Goal: Transaction & Acquisition: Purchase product/service

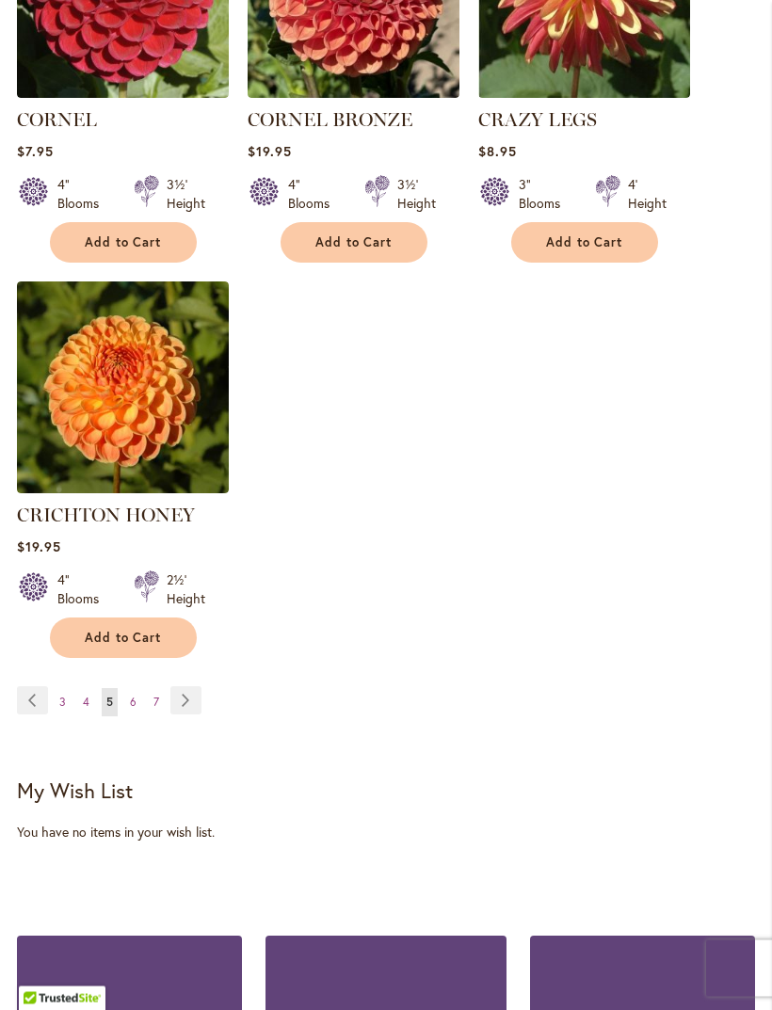
scroll to position [2391, 0]
click at [153, 695] on span "7" at bounding box center [156, 702] width 6 height 14
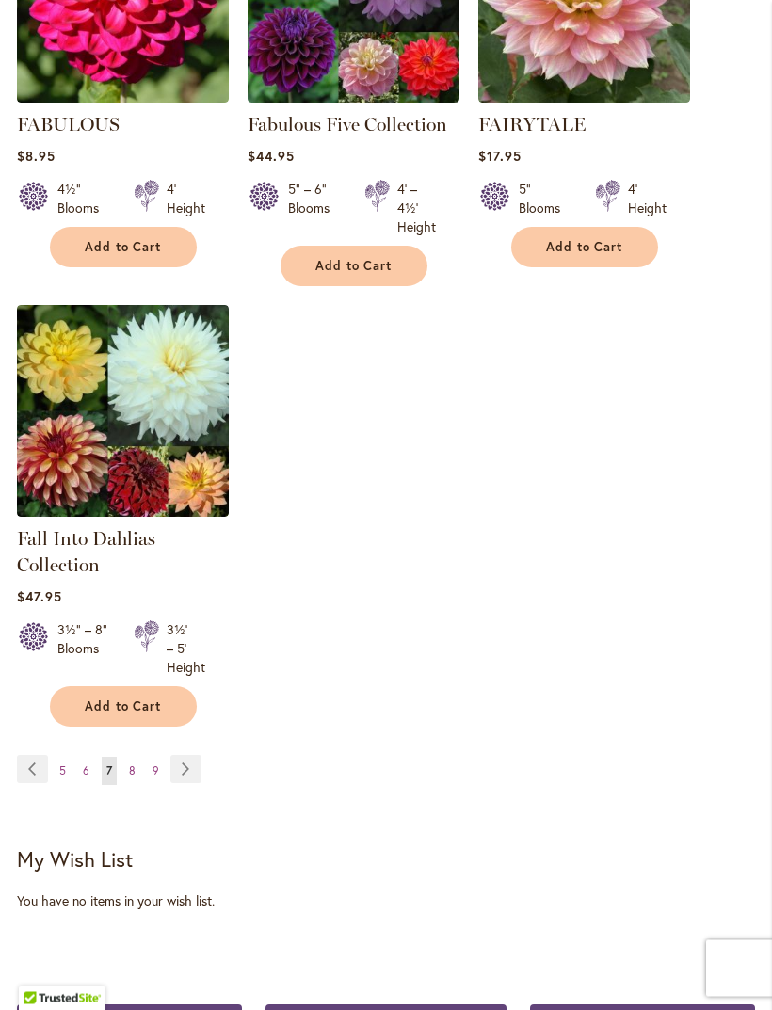
scroll to position [2312, 0]
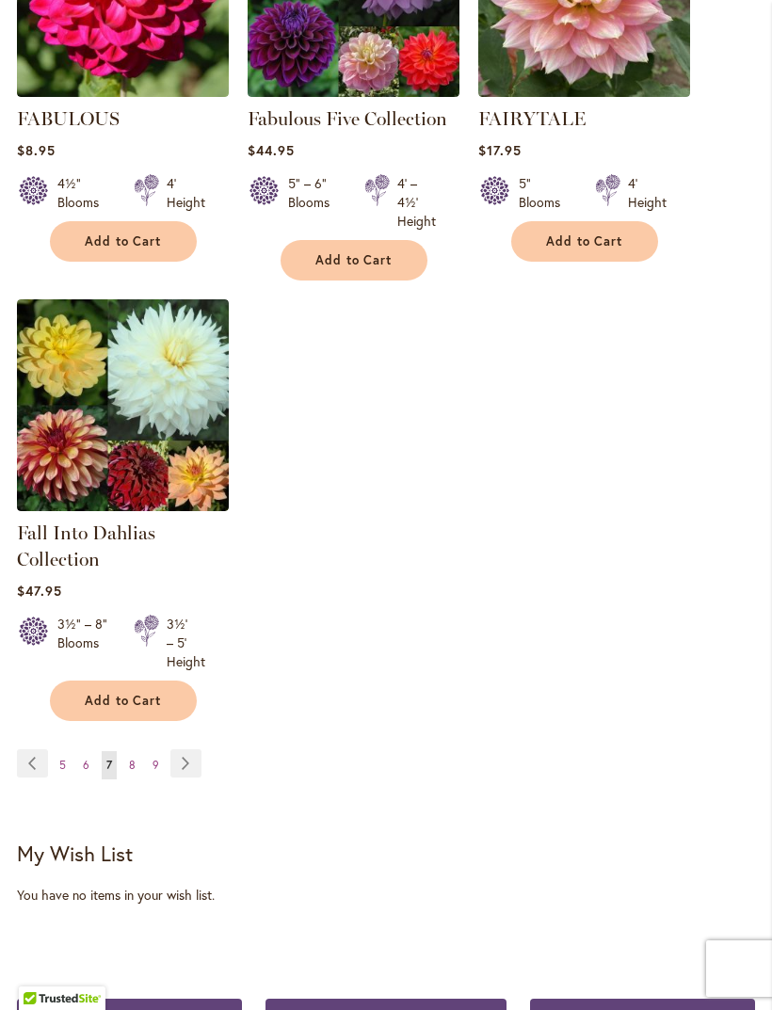
click at [124, 780] on link "Page 8" at bounding box center [132, 765] width 16 height 28
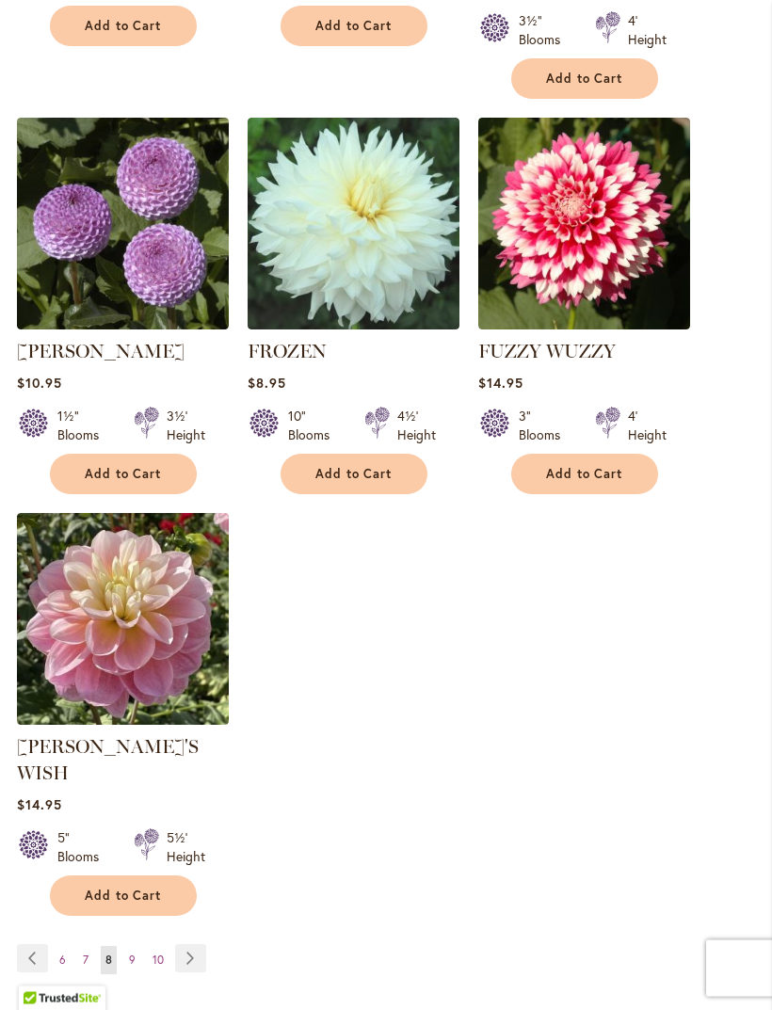
scroll to position [2159, 0]
click at [137, 946] on link "Page 9" at bounding box center [132, 960] width 16 height 28
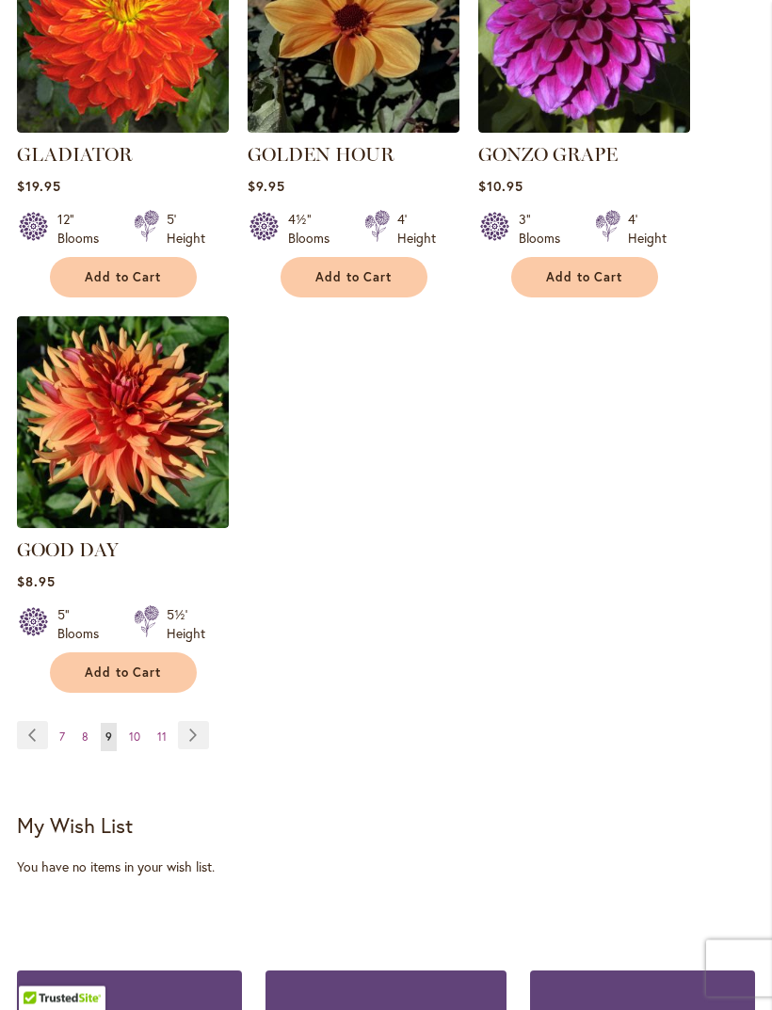
scroll to position [2357, 0]
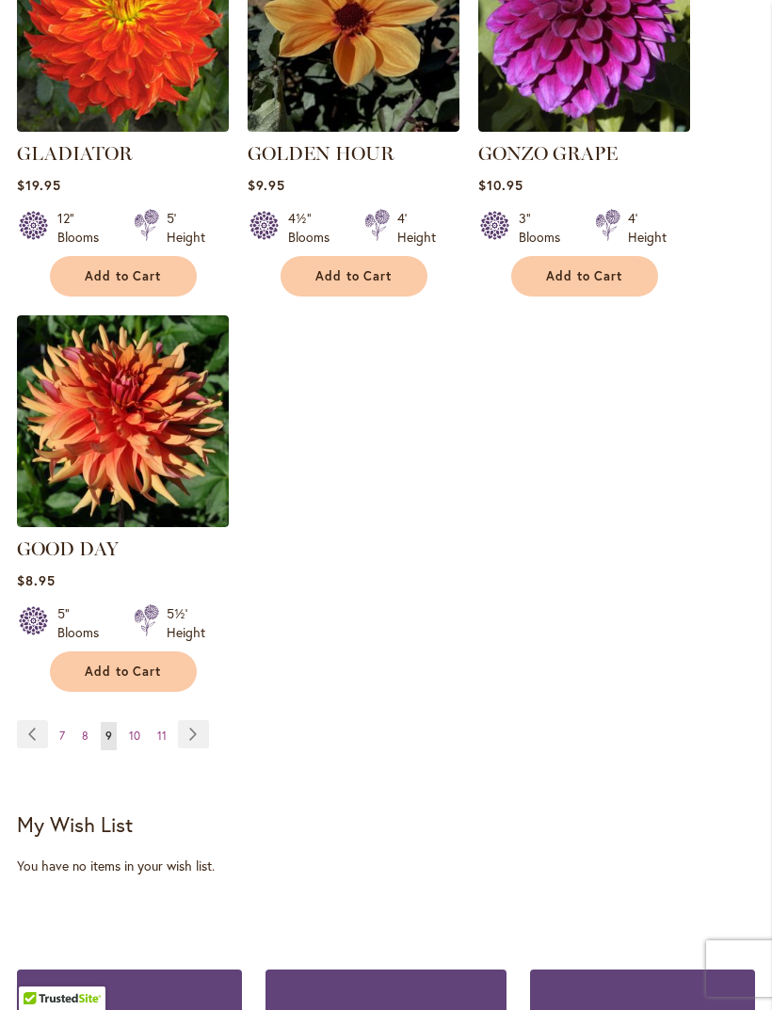
click at [125, 722] on link "Page 10" at bounding box center [134, 736] width 21 height 28
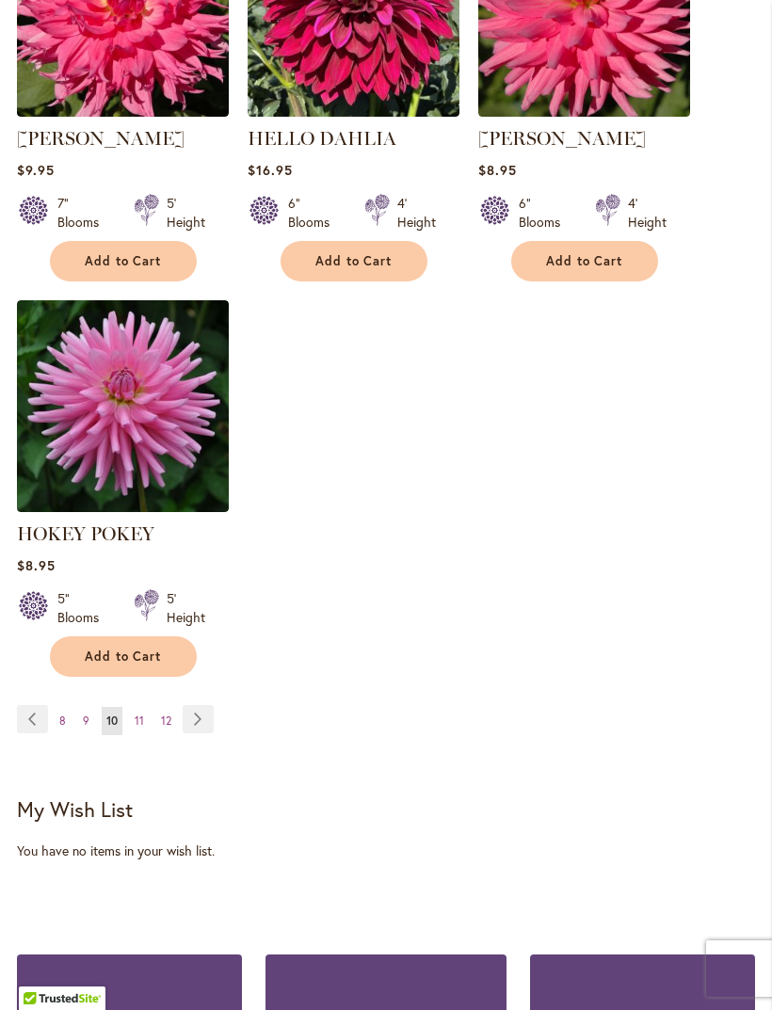
scroll to position [2368, 0]
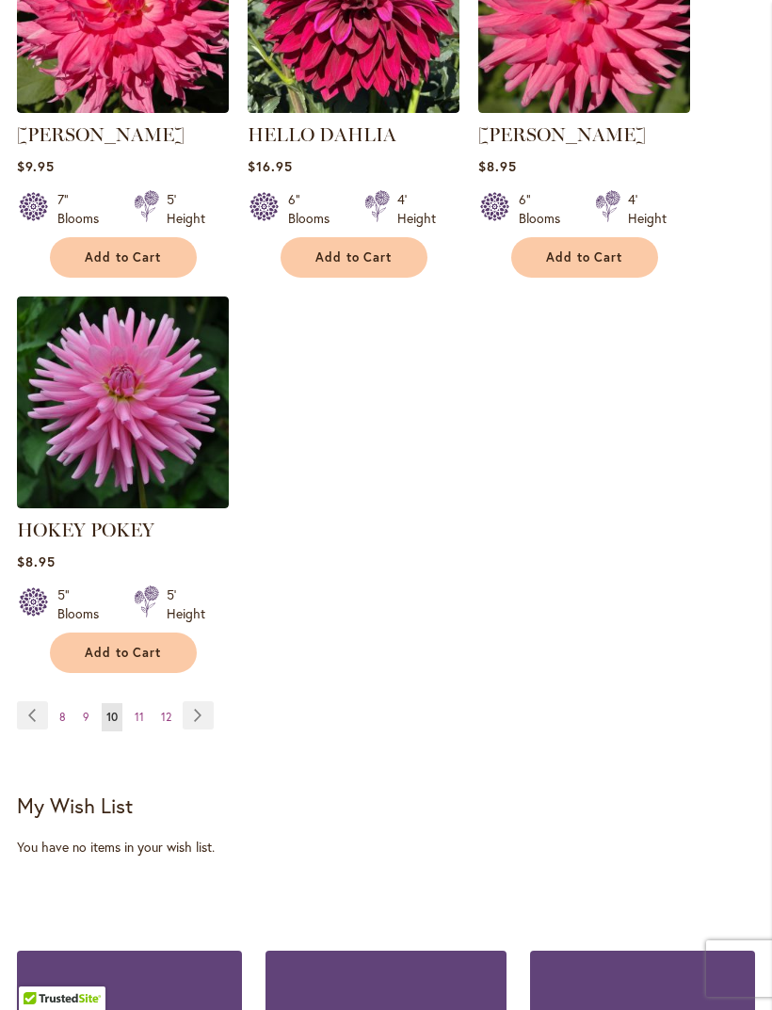
click at [138, 724] on span "11" at bounding box center [139, 717] width 9 height 14
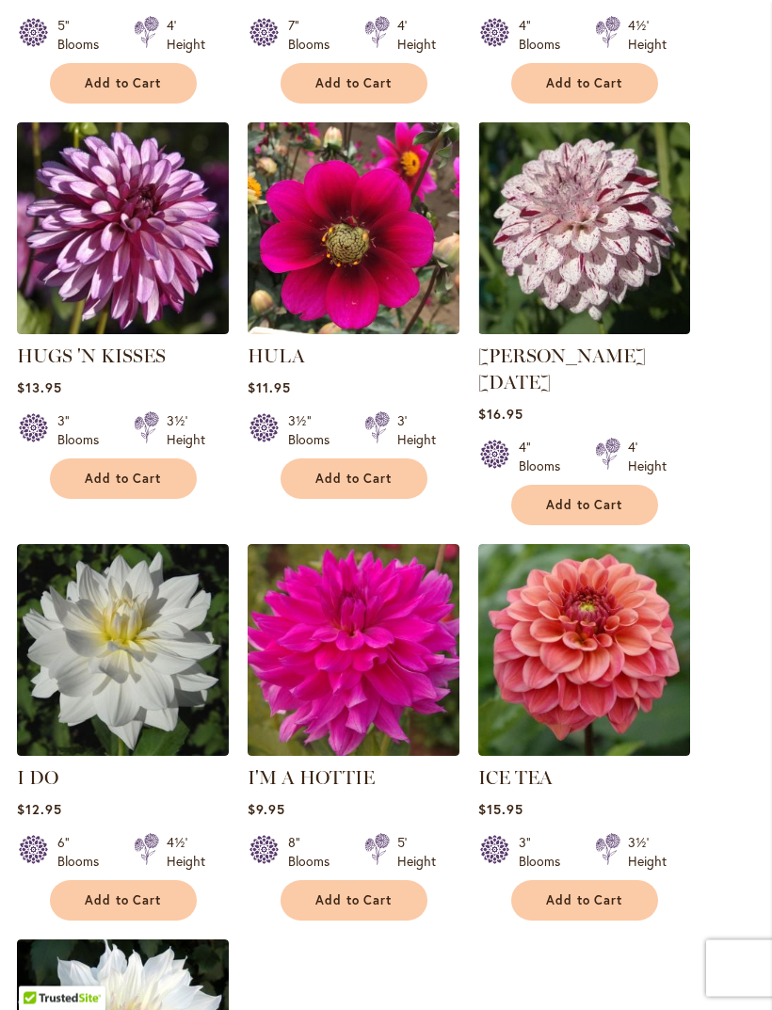
scroll to position [1706, 0]
click at [616, 893] on span "Add to Cart" at bounding box center [584, 901] width 77 height 16
click at [616, 886] on form "Adding..." at bounding box center [584, 900] width 147 height 40
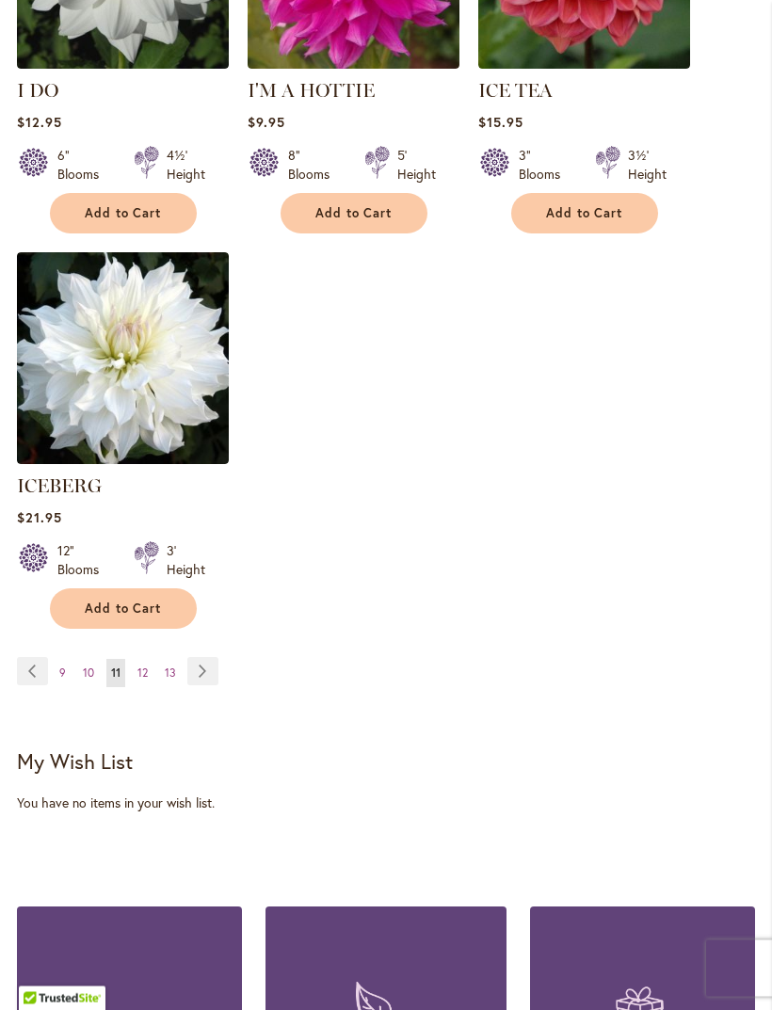
scroll to position [2444, 0]
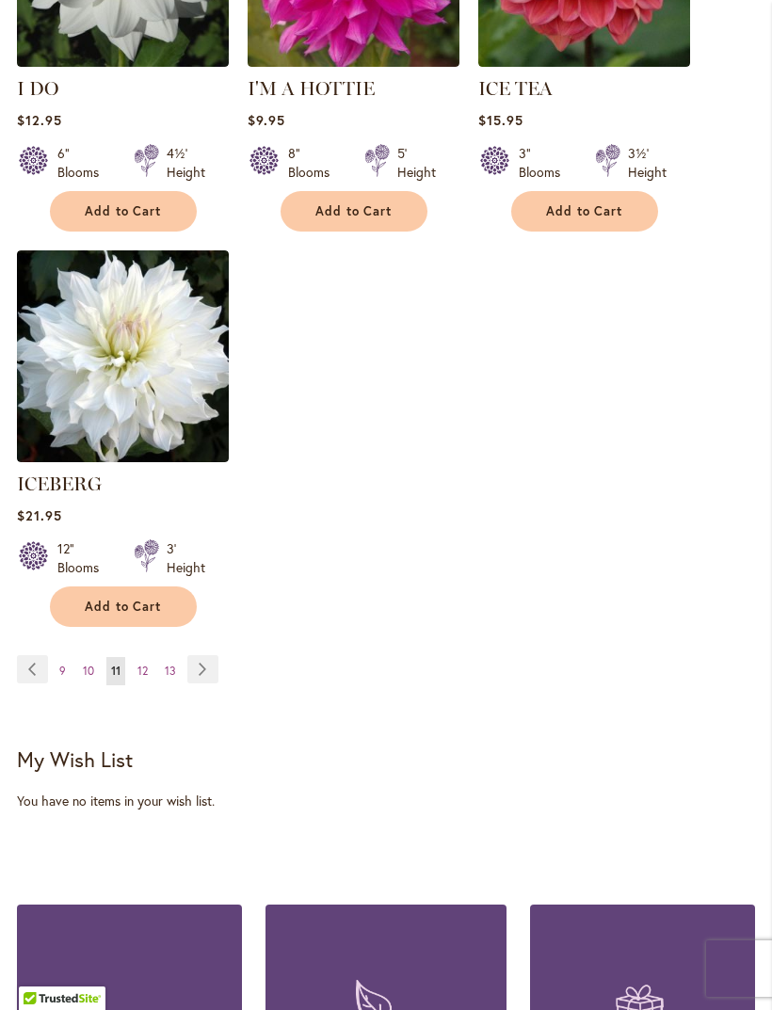
click at [189, 655] on link "Page Next" at bounding box center [202, 669] width 31 height 28
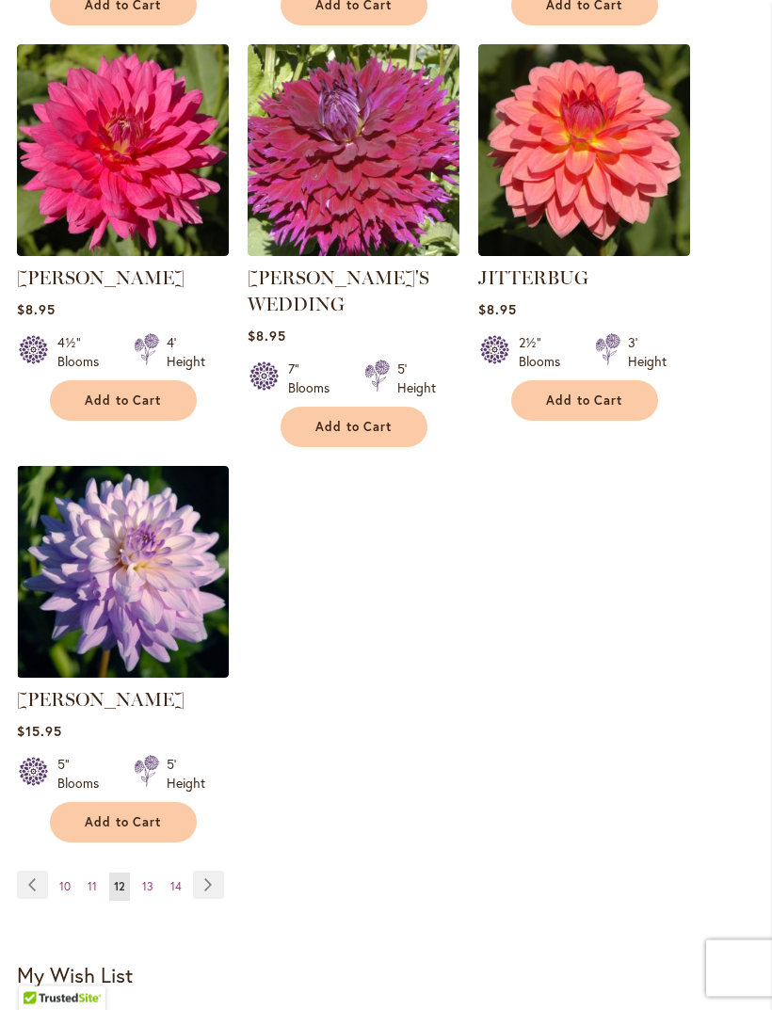
scroll to position [2198, 0]
click at [204, 871] on link "Page Next" at bounding box center [208, 885] width 31 height 28
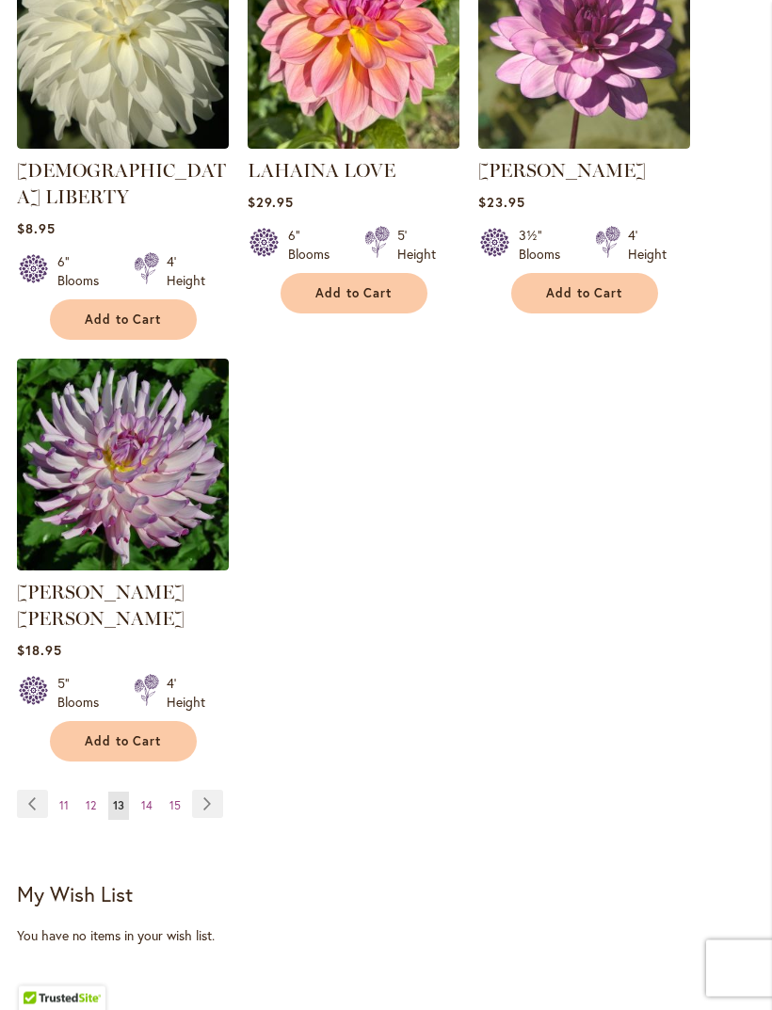
scroll to position [2272, 0]
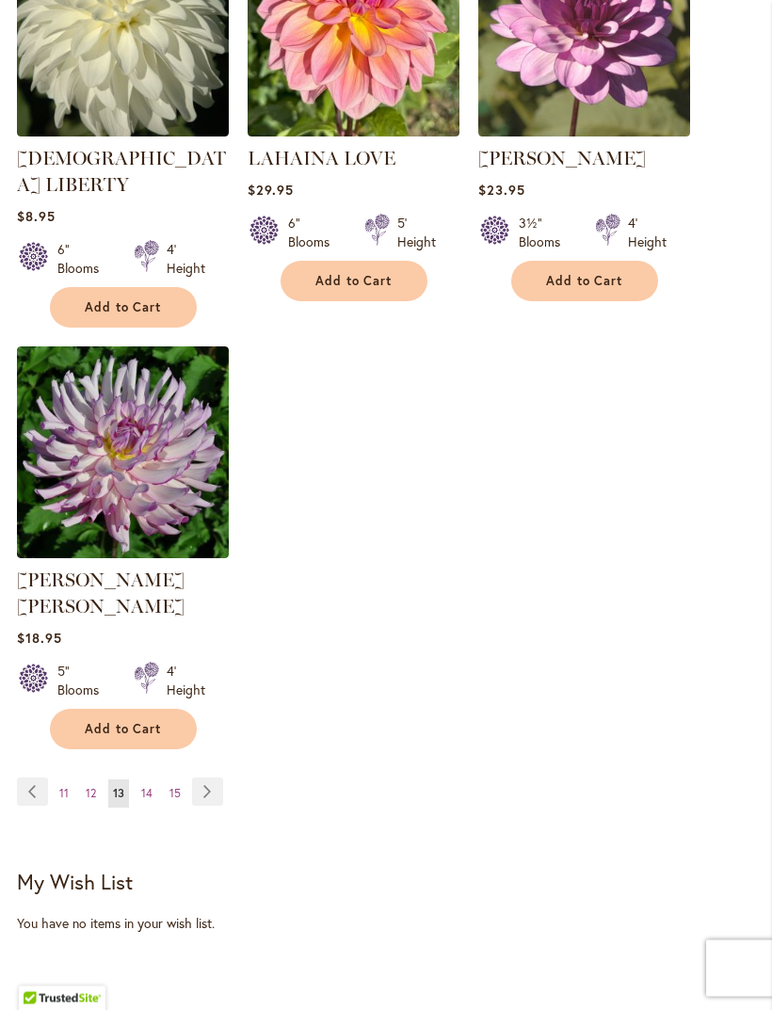
click at [205, 779] on link "Page Next" at bounding box center [207, 793] width 31 height 28
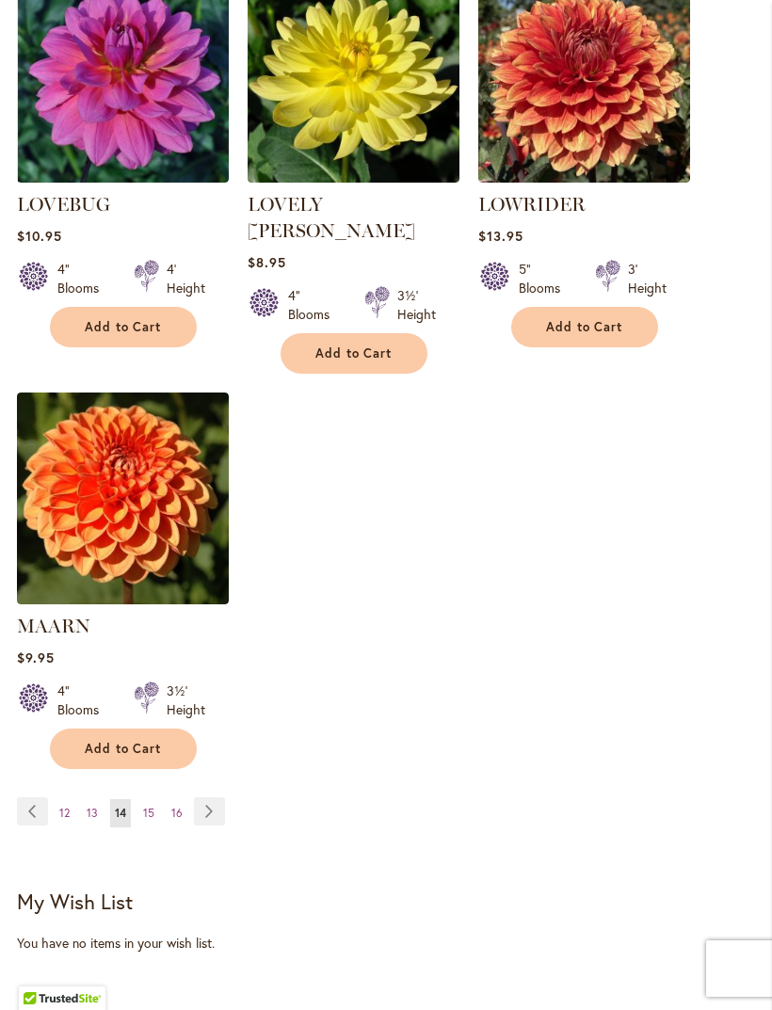
scroll to position [2293, 0]
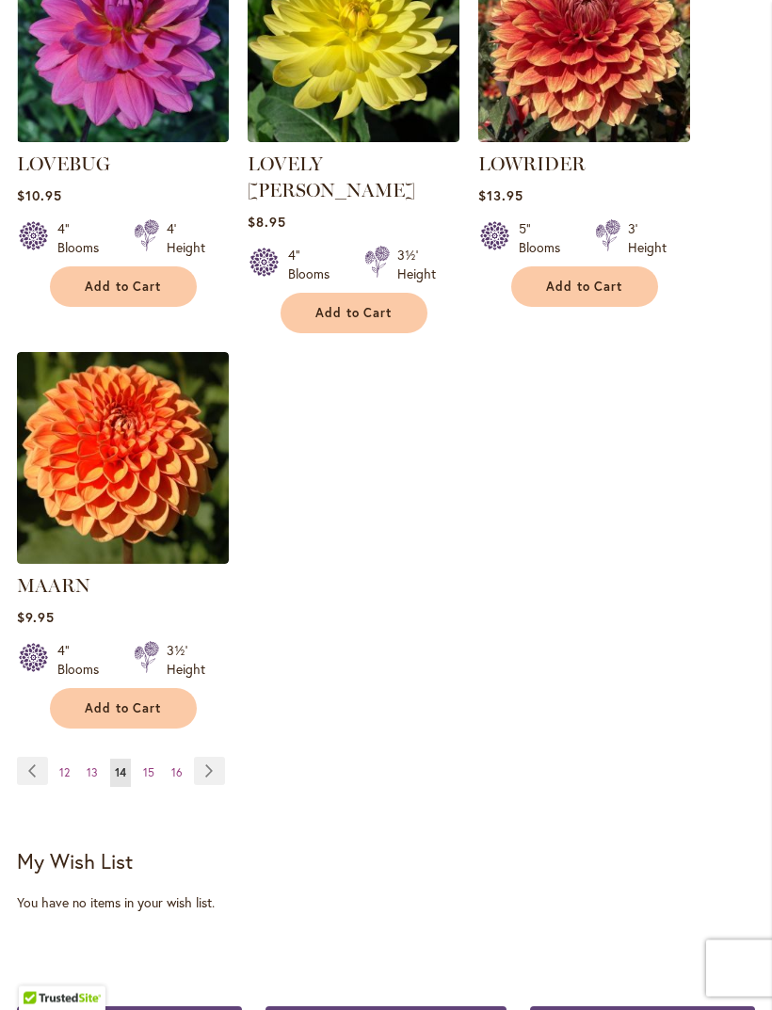
click at [149, 766] on span "15" at bounding box center [148, 773] width 11 height 14
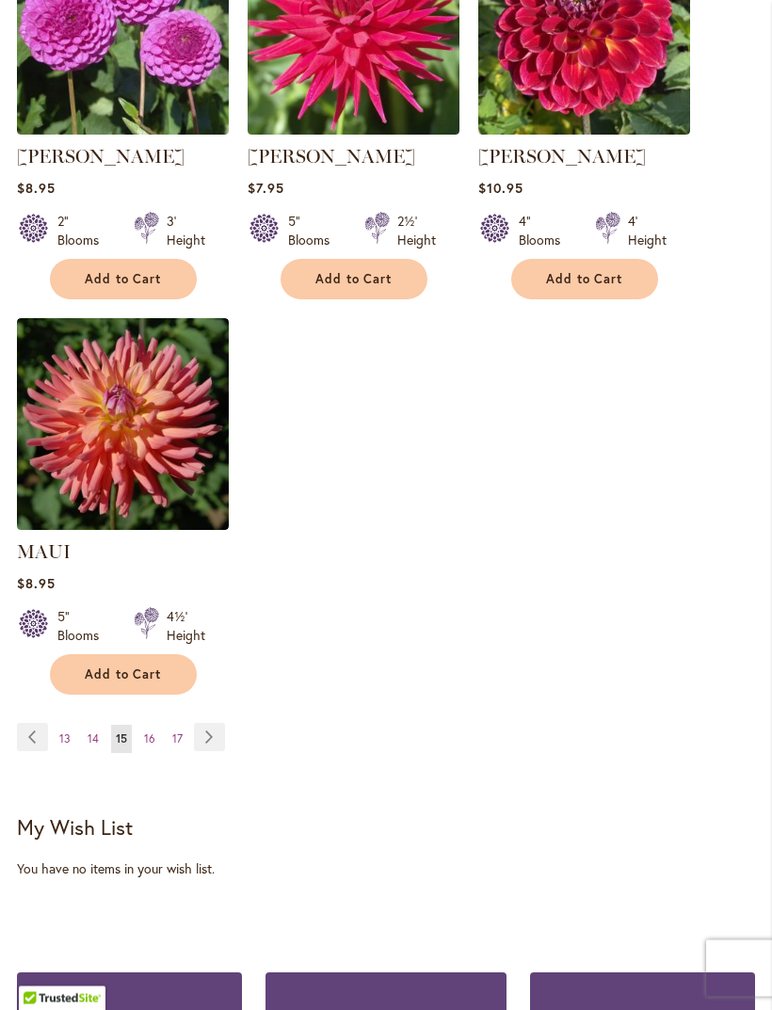
scroll to position [2301, 0]
click at [205, 751] on link "Page Next" at bounding box center [209, 737] width 31 height 28
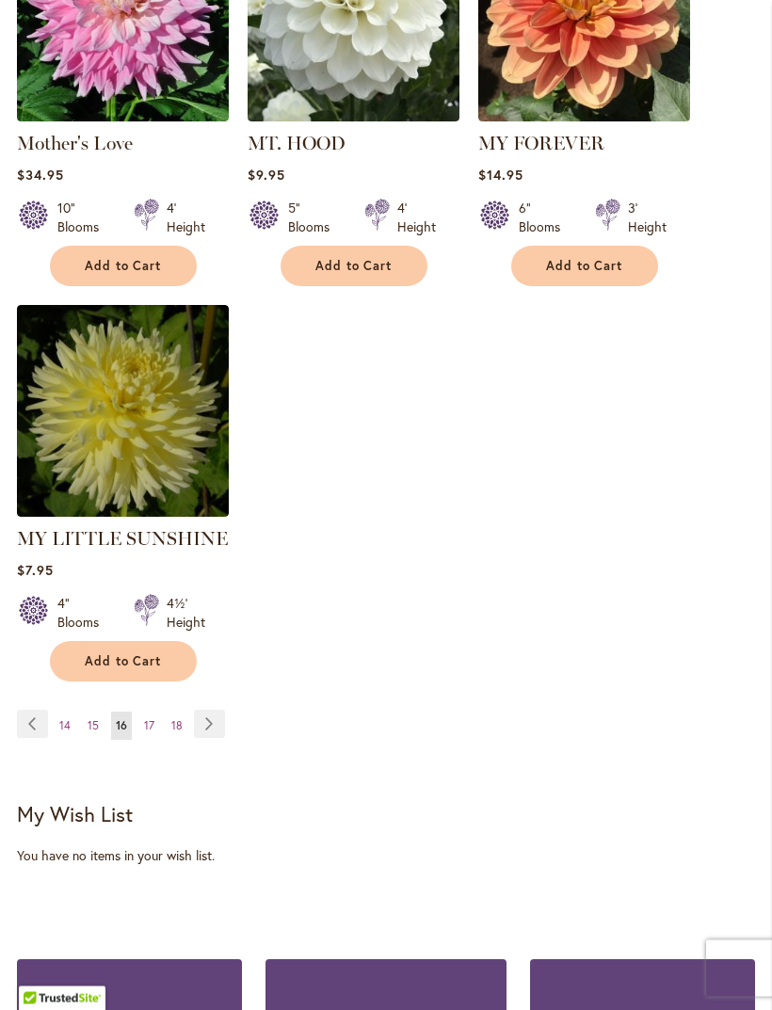
scroll to position [2341, 0]
click at [209, 710] on link "Page Next" at bounding box center [209, 724] width 31 height 28
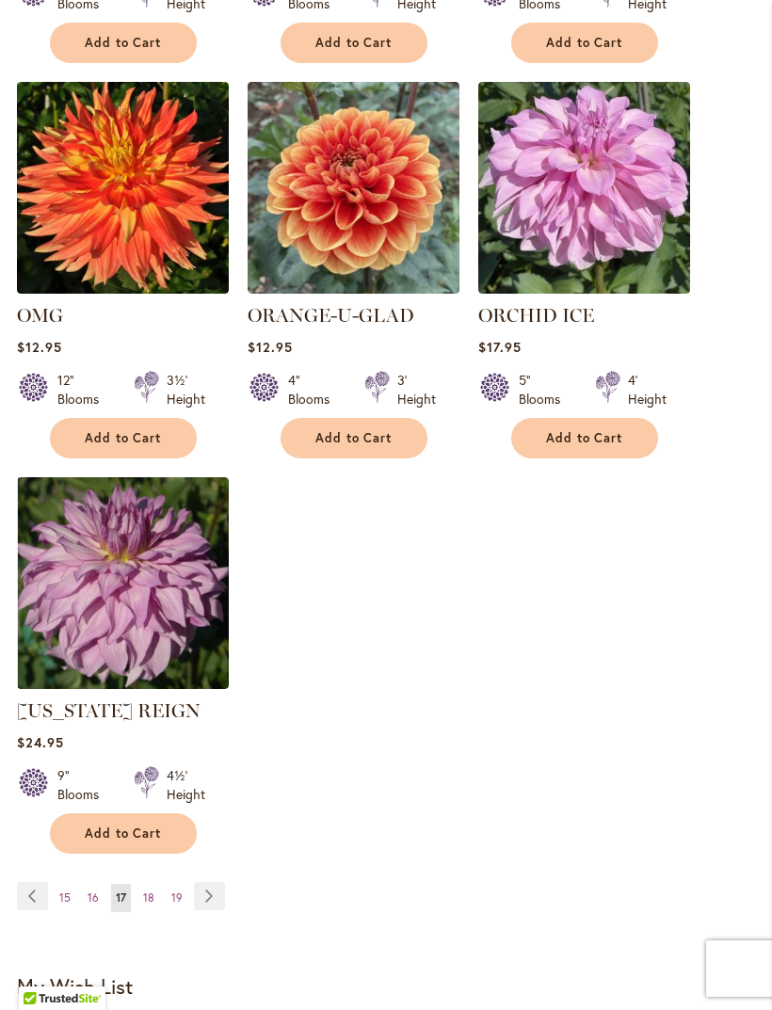
scroll to position [2130, 0]
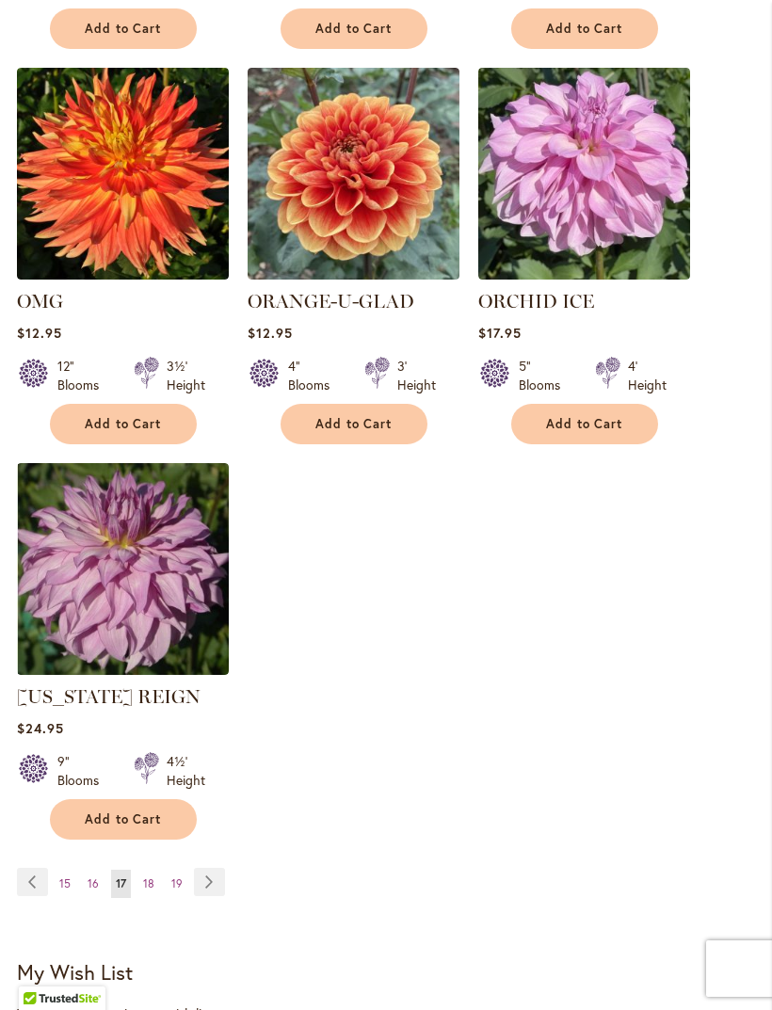
click at [170, 827] on button "Add to Cart" at bounding box center [123, 819] width 147 height 40
click at [156, 830] on form "Adding..." at bounding box center [123, 819] width 147 height 40
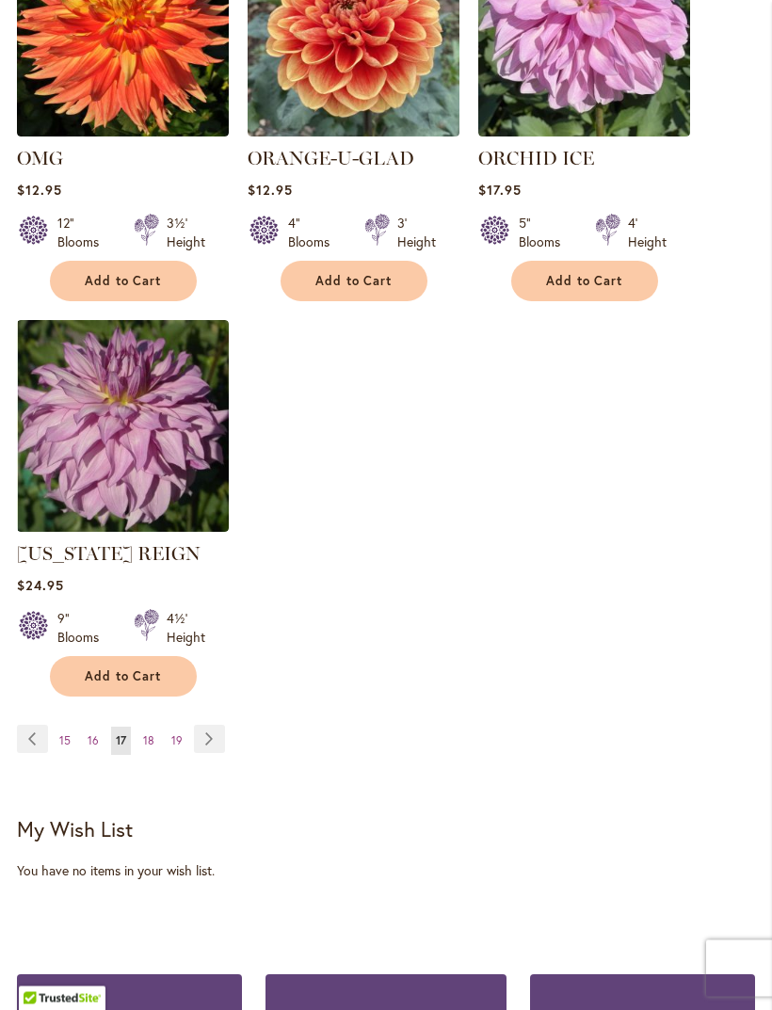
scroll to position [2284, 0]
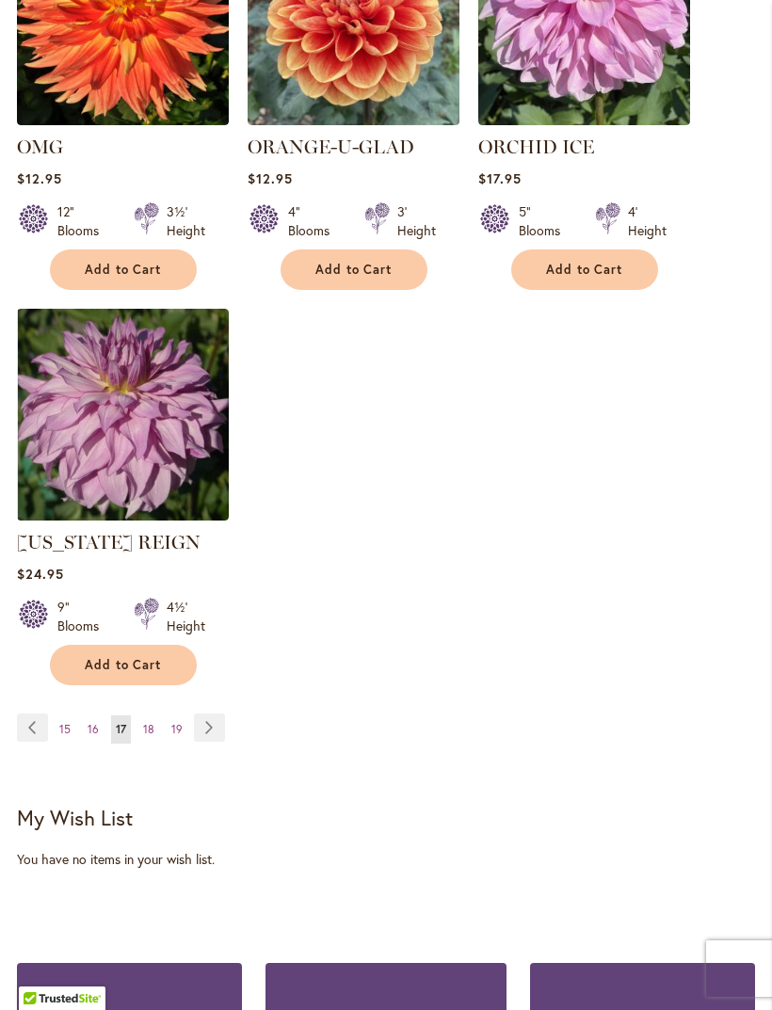
click at [202, 742] on link "Page Next" at bounding box center [209, 728] width 31 height 28
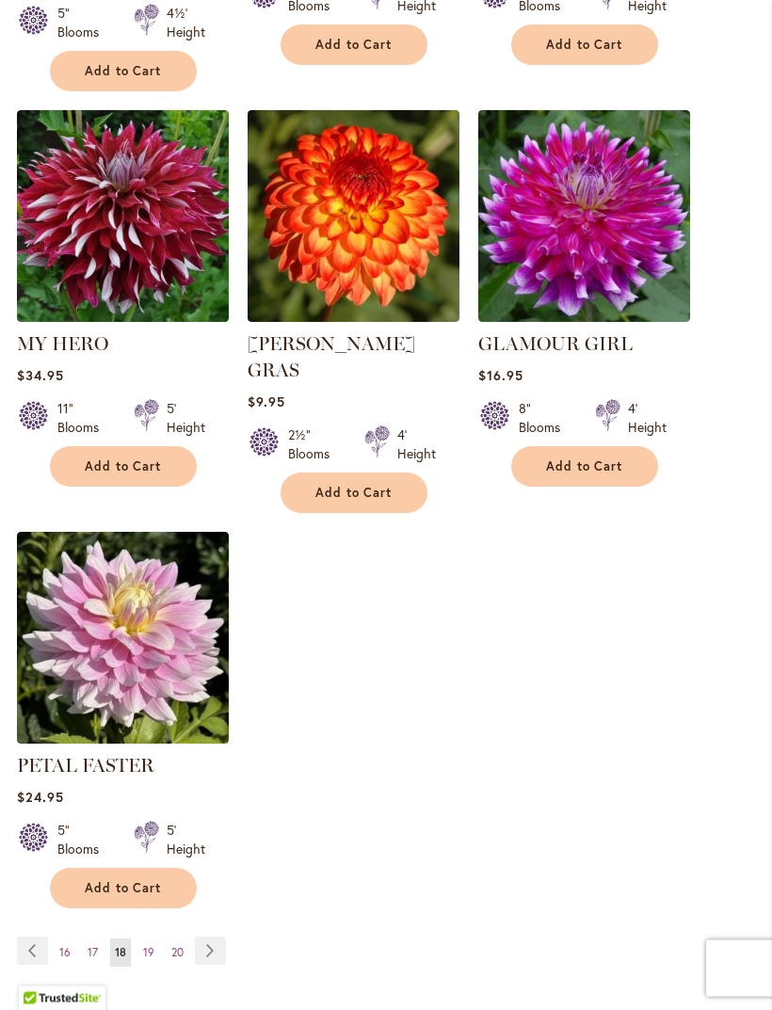
scroll to position [2164, 0]
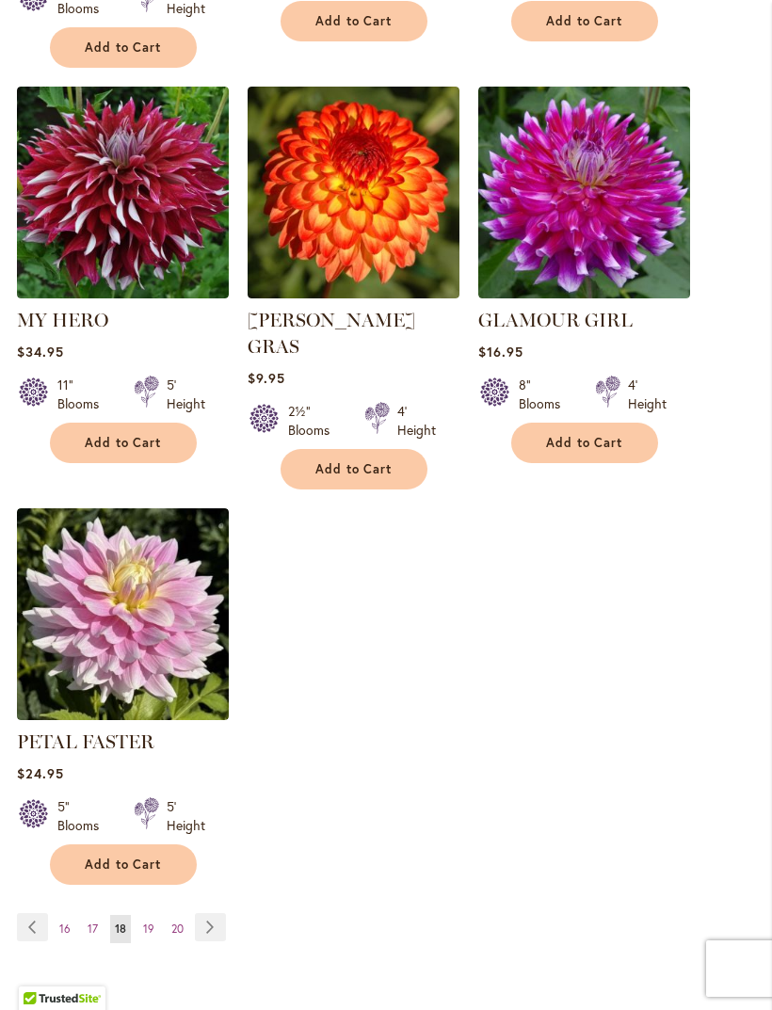
click at [153, 922] on span "19" at bounding box center [148, 929] width 11 height 14
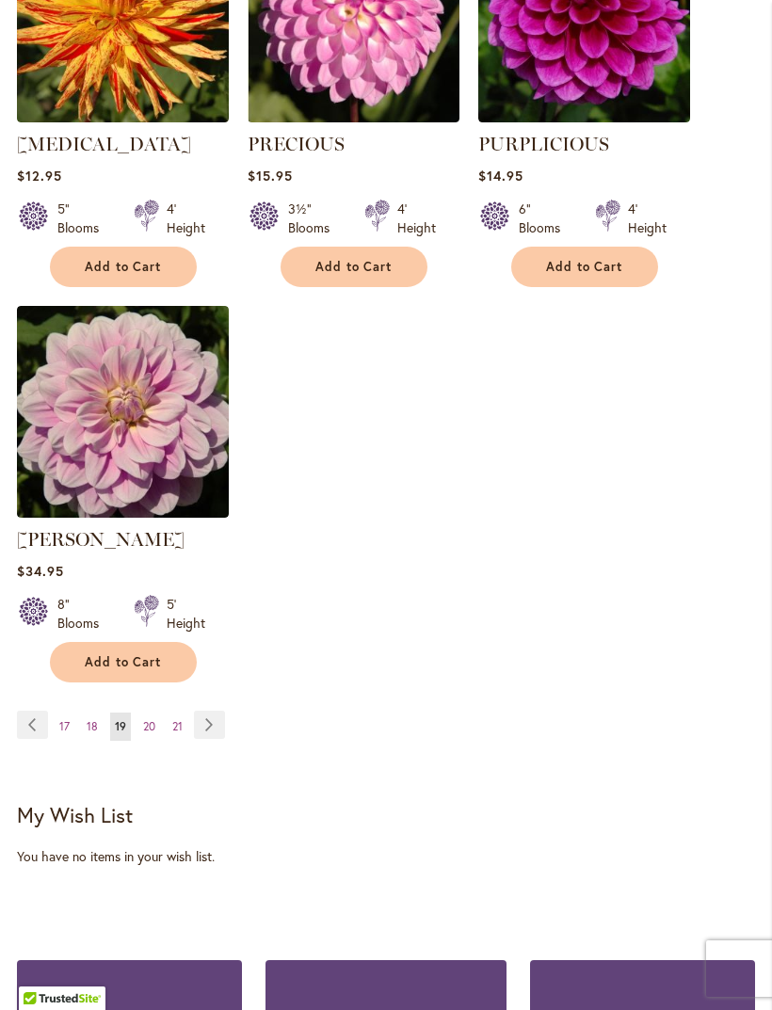
scroll to position [2318, 0]
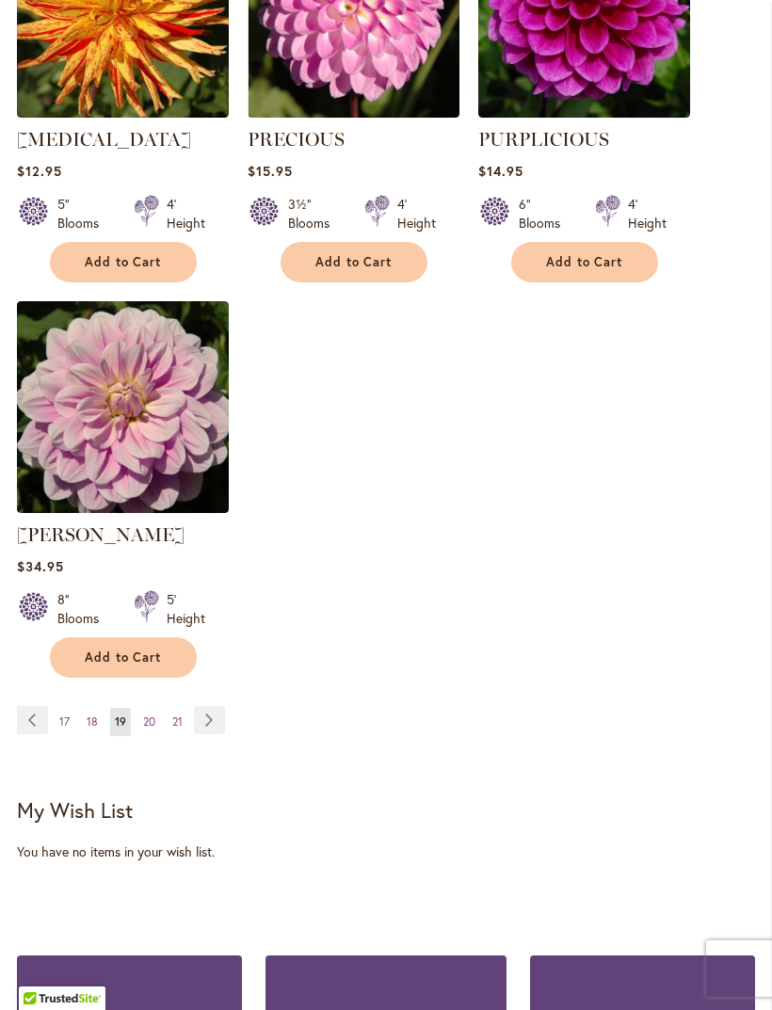
click at [211, 734] on link "Page Next" at bounding box center [209, 720] width 31 height 28
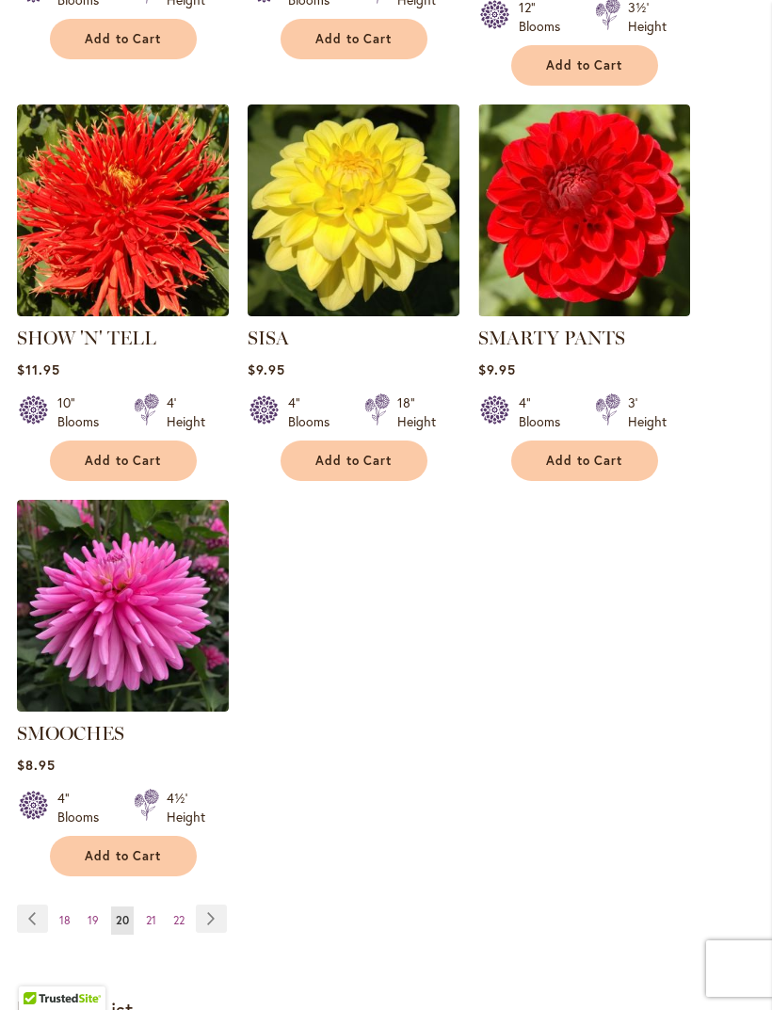
scroll to position [2154, 0]
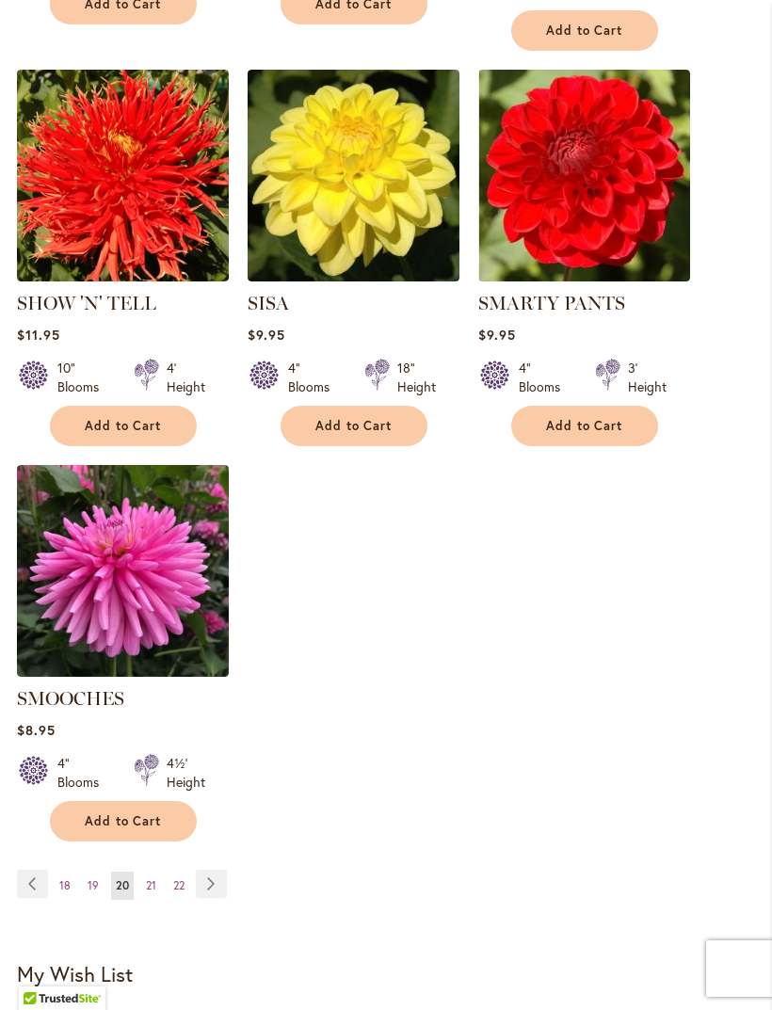
click at [202, 872] on link "Page Next" at bounding box center [211, 884] width 31 height 28
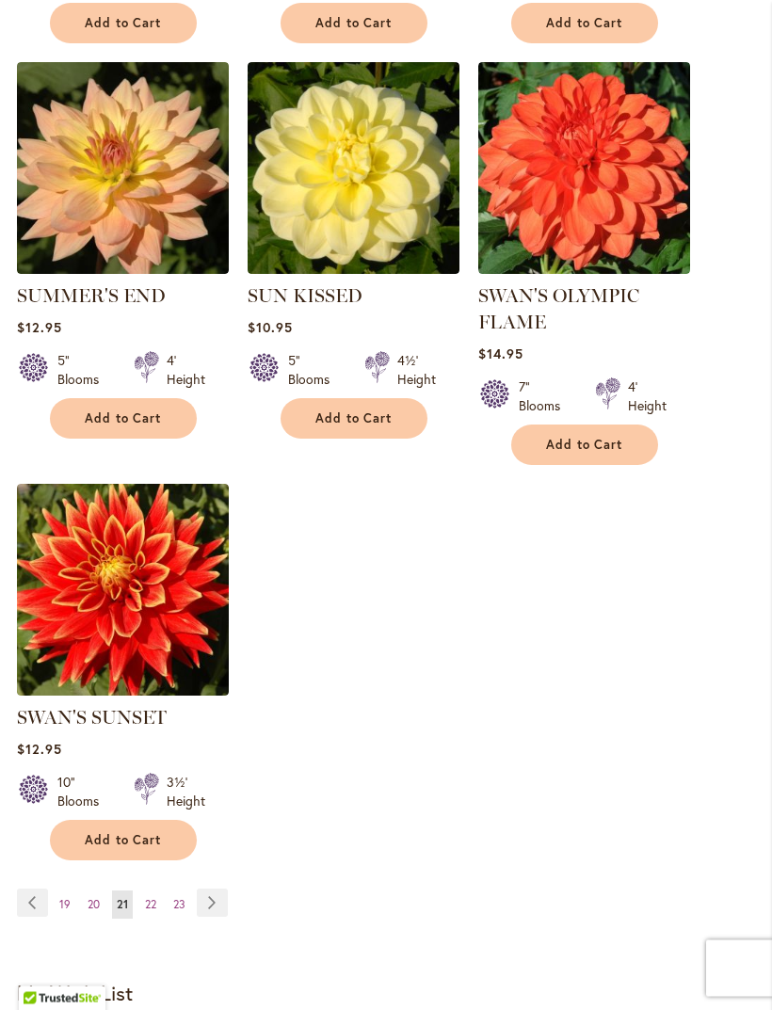
scroll to position [2137, 0]
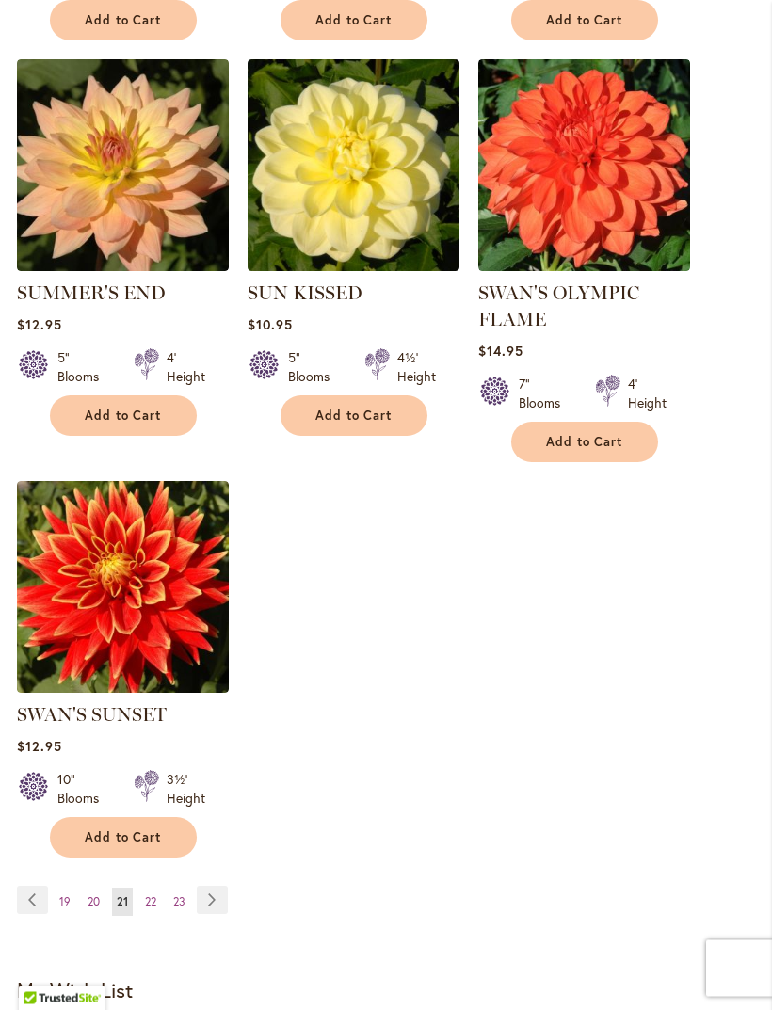
click at [201, 915] on link "Page Next" at bounding box center [212, 901] width 31 height 28
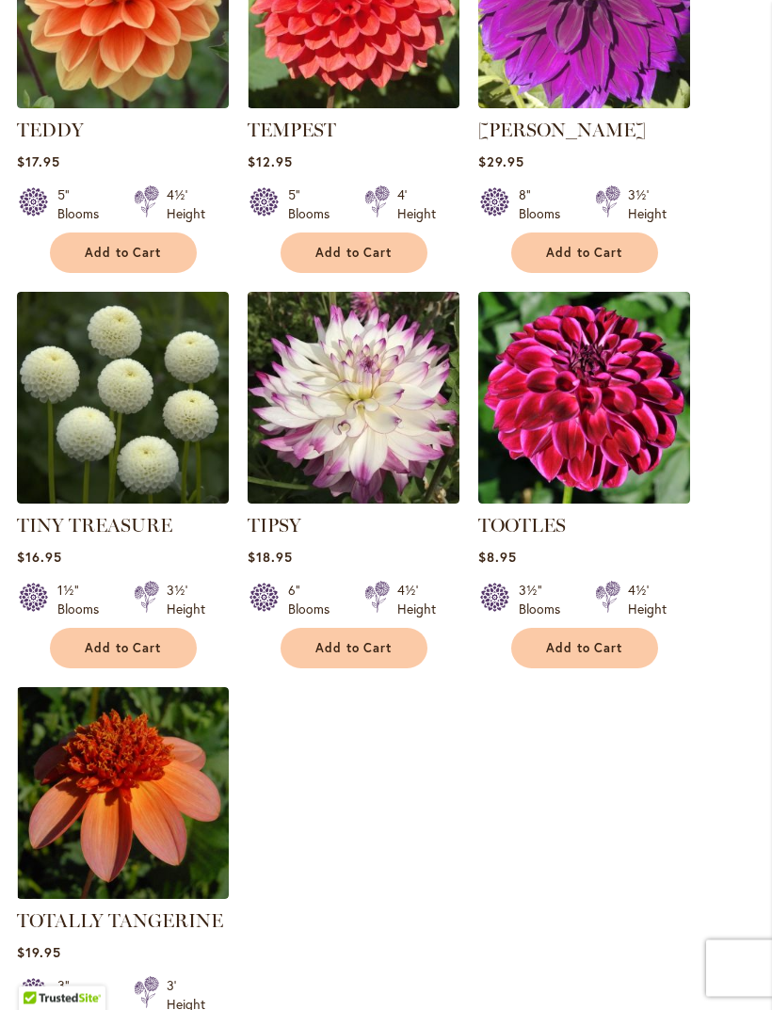
scroll to position [1924, 0]
